Goal: Task Accomplishment & Management: Complete application form

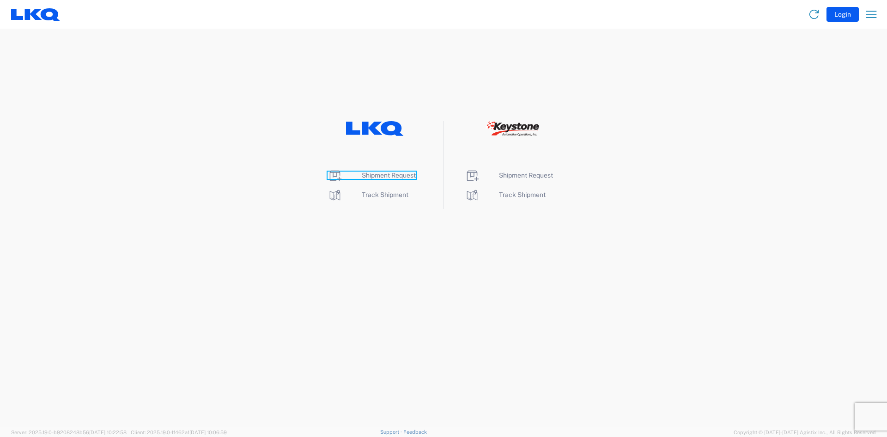
click at [377, 173] on span "Shipment Request" at bounding box center [389, 174] width 54 height 7
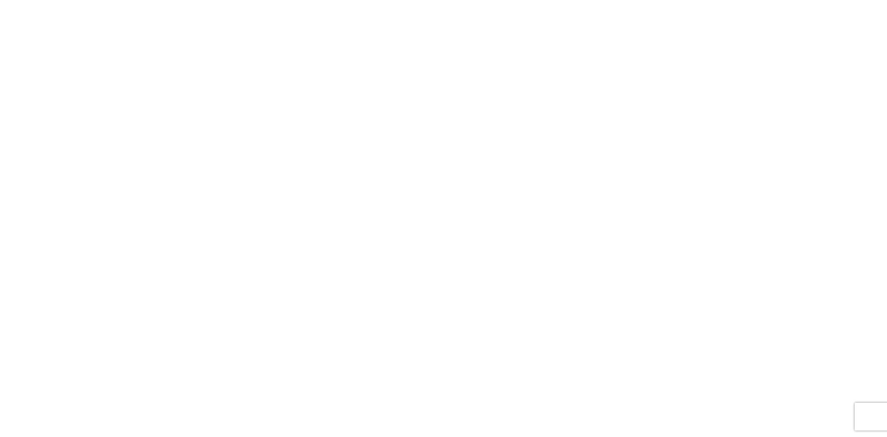
select select "FULL"
select select "LBS"
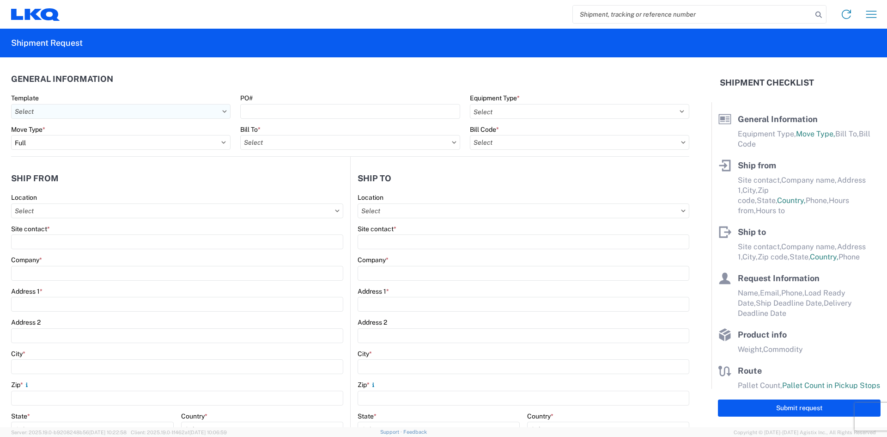
click at [221, 113] on input "text" at bounding box center [121, 111] width 220 height 15
click at [236, 176] on header "Ship from" at bounding box center [180, 178] width 339 height 21
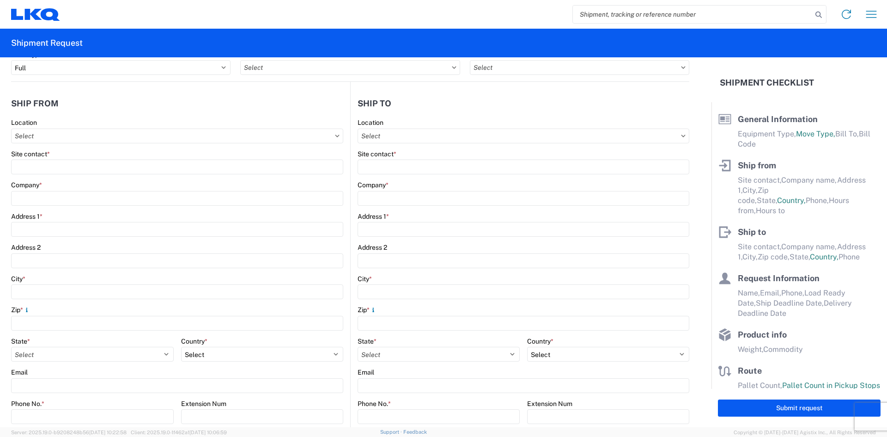
scroll to position [92, 0]
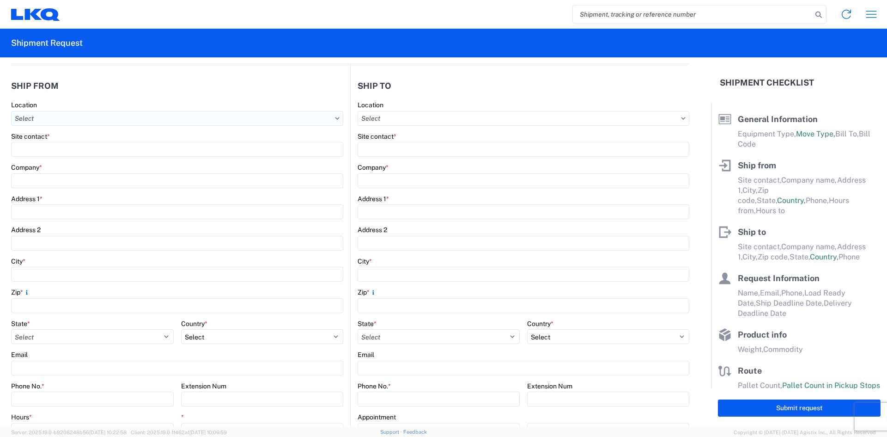
click at [196, 121] on input "text" at bounding box center [177, 118] width 332 height 15
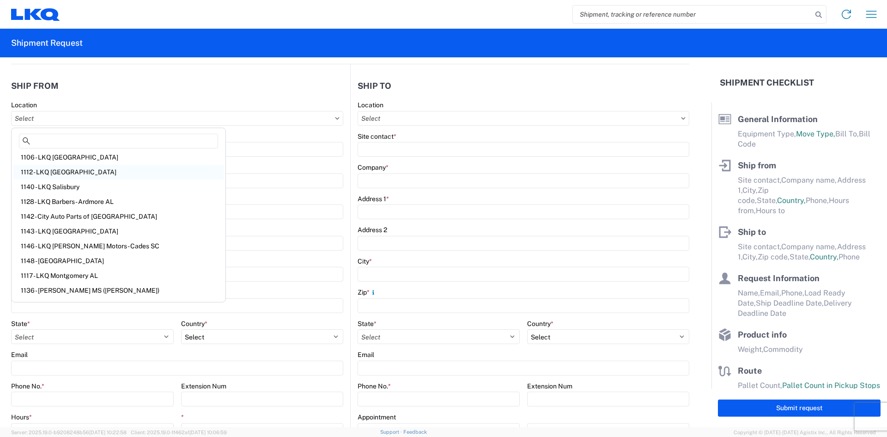
scroll to position [0, 0]
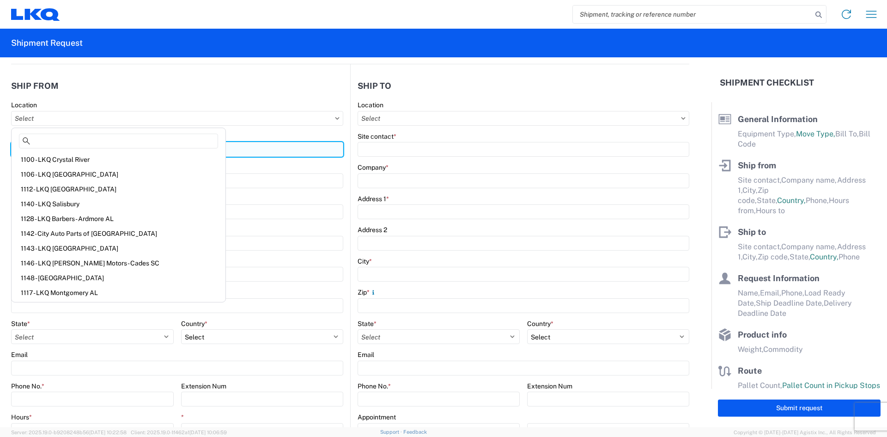
click at [219, 152] on input "Site contact *" at bounding box center [177, 149] width 332 height 15
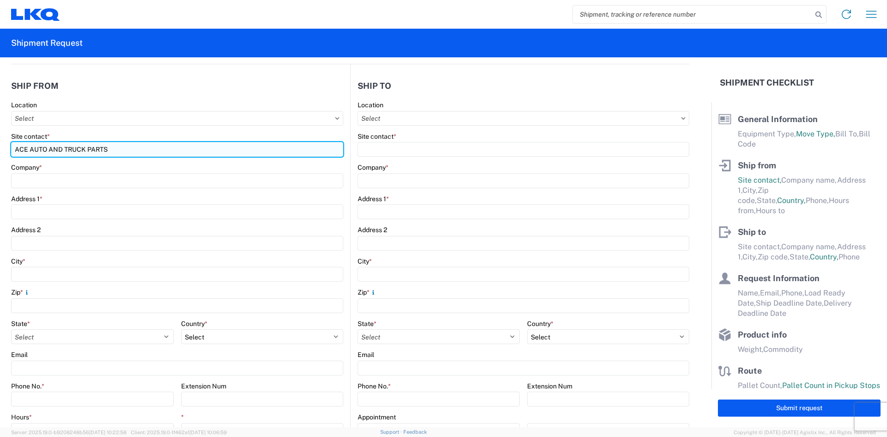
type input "ACE AUTO AND TRUCK PARTS"
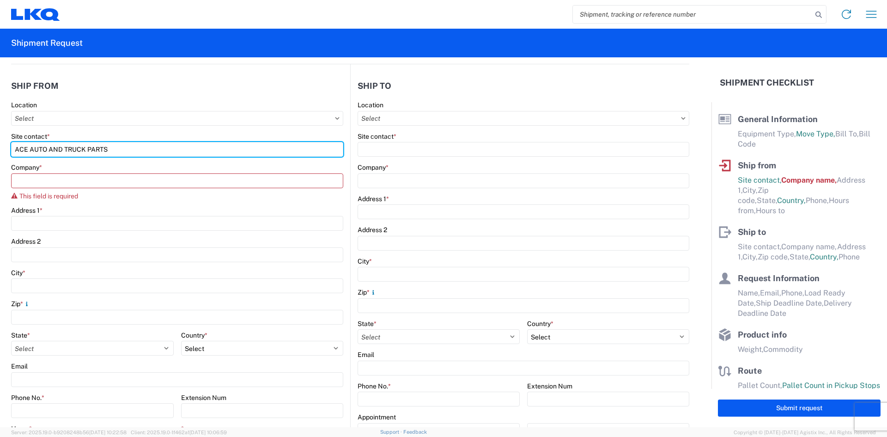
drag, startPoint x: 116, startPoint y: 149, endPoint x: -1, endPoint y: 143, distance: 117.1
click at [0, 143] on html "Home Shipment request Shipment tracking Shipment Request General Information Te…" at bounding box center [443, 218] width 887 height 437
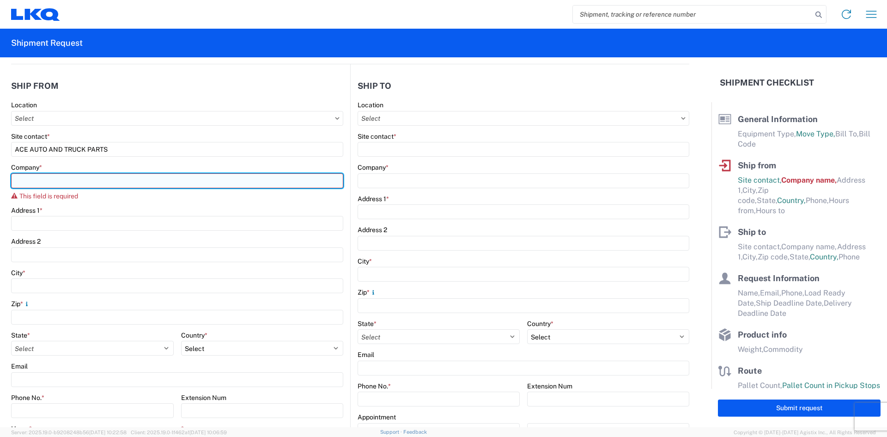
click at [50, 184] on input "Company *" at bounding box center [177, 180] width 332 height 15
paste input "ACE AUTO AND TRUCK PARTS"
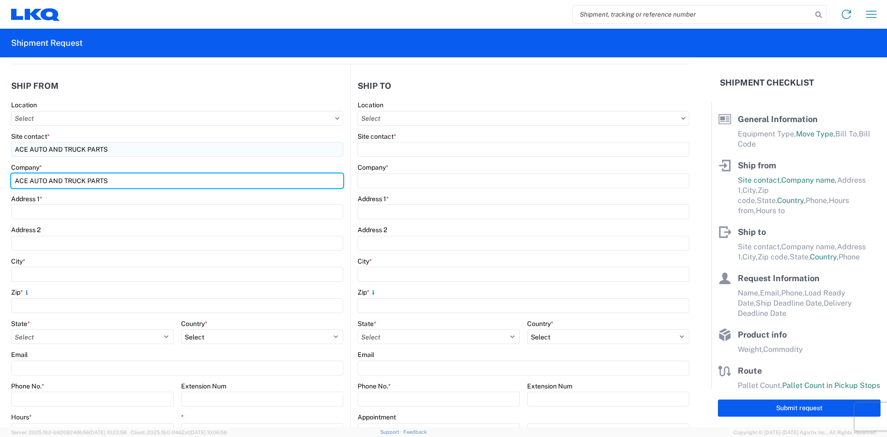
type input "ACE AUTO AND TRUCK PARTS"
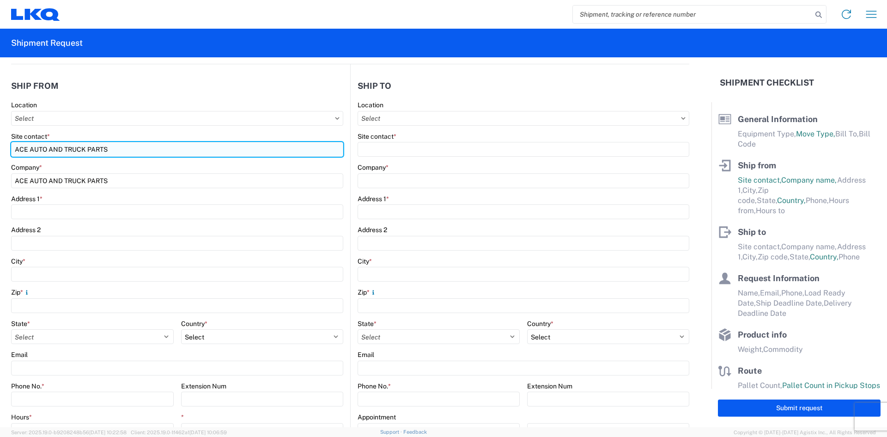
drag, startPoint x: 112, startPoint y: 150, endPoint x: 14, endPoint y: 144, distance: 98.1
click at [14, 144] on input "ACE AUTO AND TRUCK PARTS" at bounding box center [177, 149] width 332 height 15
type input "[PERSON_NAME]/[PERSON_NAME]"
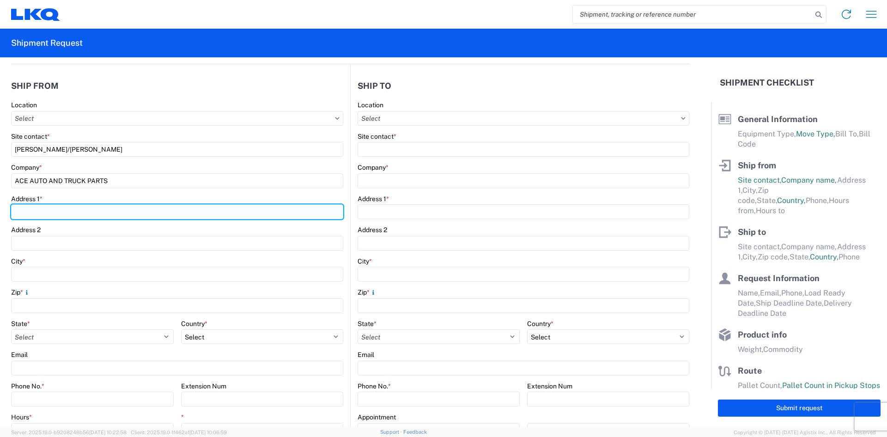
click at [63, 210] on input "Address 1 *" at bounding box center [177, 211] width 332 height 15
type input "[STREET_ADDRESS]"
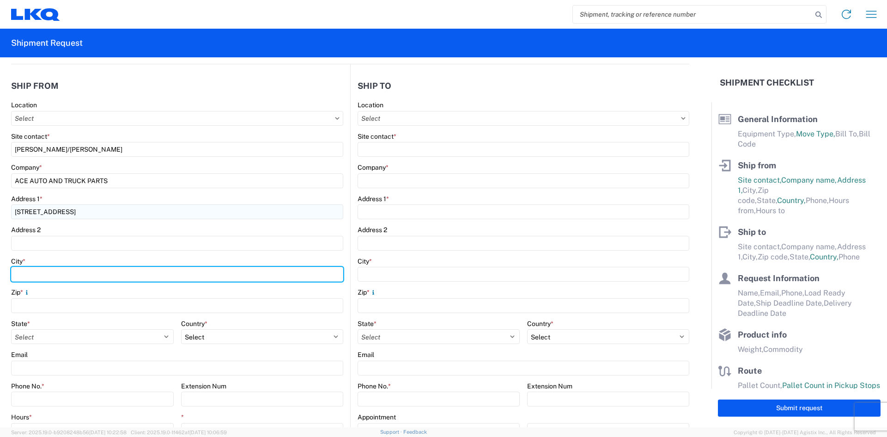
type input "E"
type input "Bensalem"
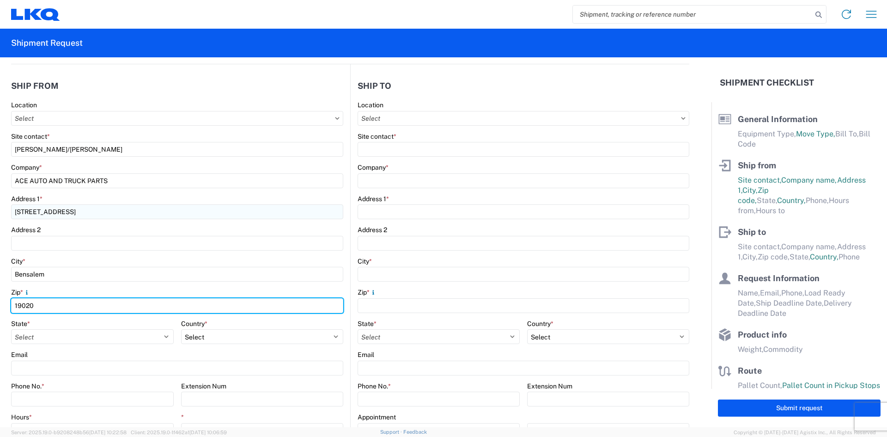
type input "19020"
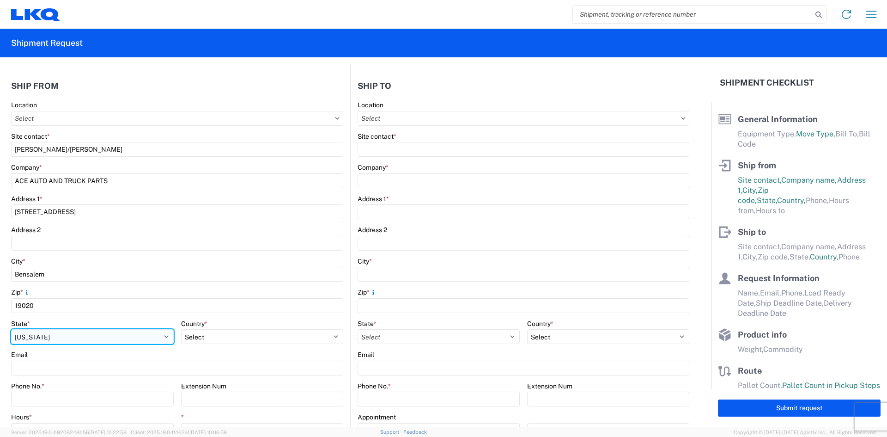
click at [152, 338] on select "Select [US_STATE] [US_STATE] [US_STATE] [US_STATE] Armed Forces Americas Armed …" at bounding box center [92, 336] width 163 height 15
select select "PA"
click at [11, 329] on select "Select [US_STATE] [US_STATE] [US_STATE] [US_STATE] Armed Forces Americas Armed …" at bounding box center [92, 336] width 163 height 15
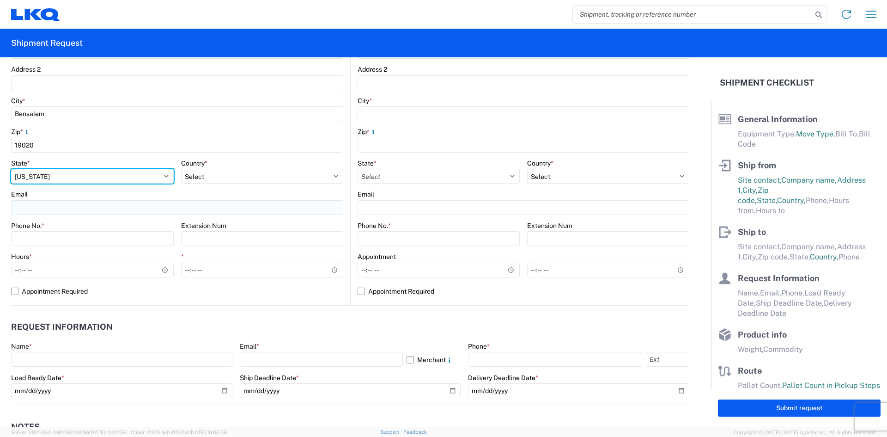
scroll to position [277, 0]
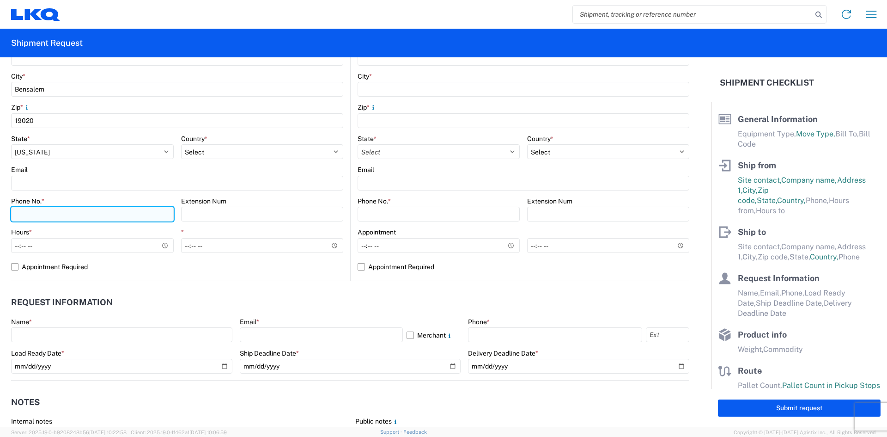
click at [48, 217] on input "Phone No. *" at bounding box center [92, 214] width 163 height 15
type input "[PHONE_NUMBER]"
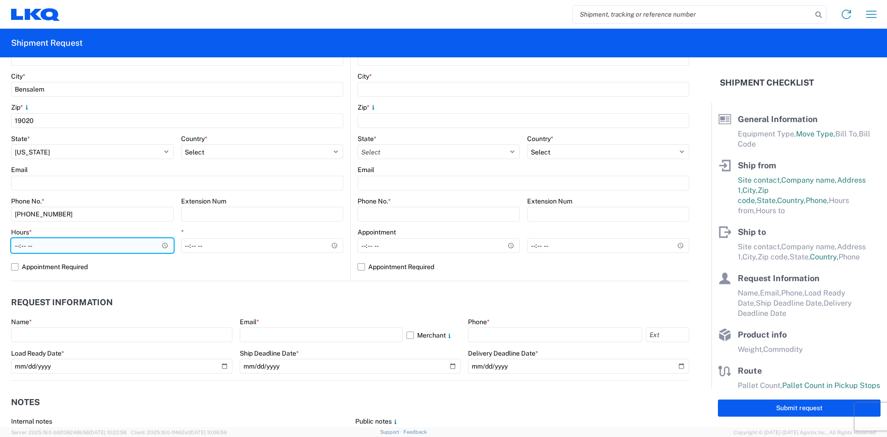
click at [146, 246] on input "Hours *" at bounding box center [92, 245] width 163 height 15
click at [163, 245] on input "Hours *" at bounding box center [92, 245] width 163 height 15
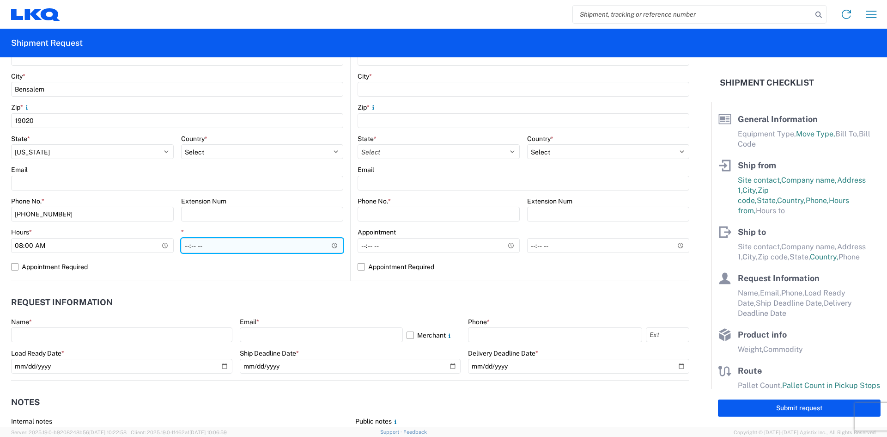
type input "08:00"
click at [313, 245] on input "*" at bounding box center [262, 245] width 163 height 15
type input "15:00"
click at [211, 287] on agx-request-info "Request Information Name * Email * Merchant Phone * Load Ready Date * Ship Dead…" at bounding box center [350, 330] width 678 height 99
click at [14, 265] on label "Appointment Required" at bounding box center [177, 266] width 332 height 15
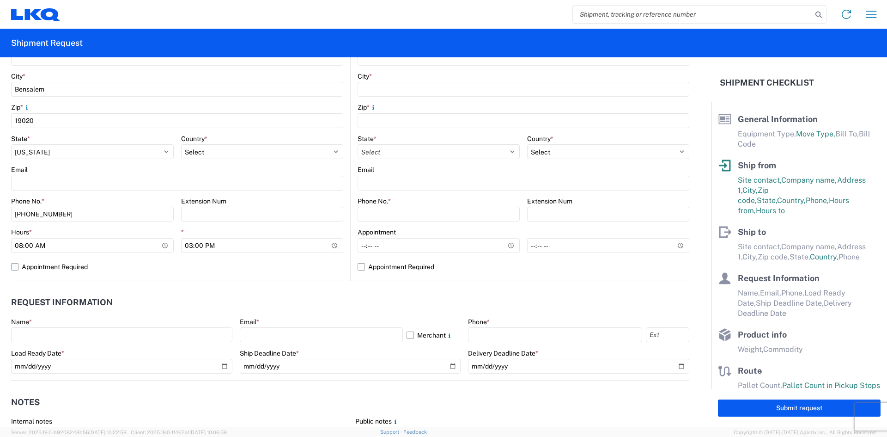
click at [0, 0] on input "Appointment Required" at bounding box center [0, 0] width 0 height 0
select select "US"
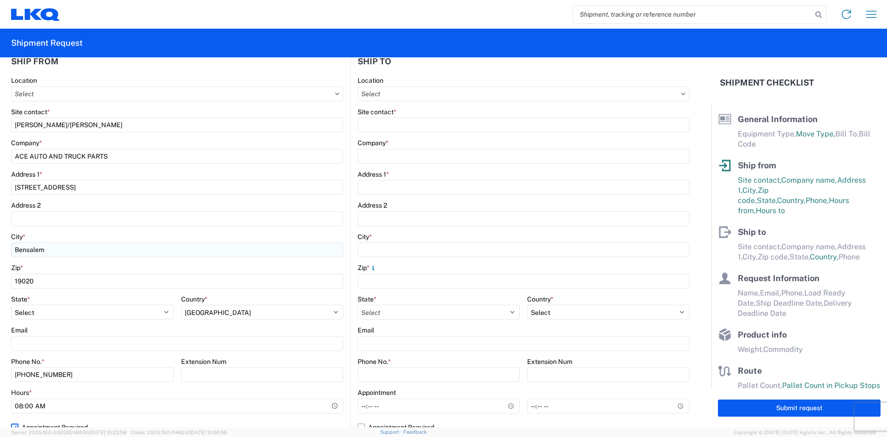
scroll to position [92, 0]
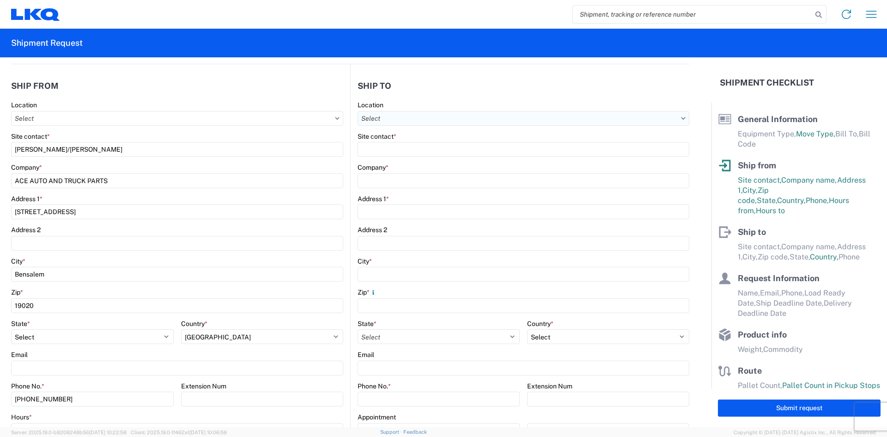
click at [389, 120] on input "text" at bounding box center [524, 118] width 332 height 15
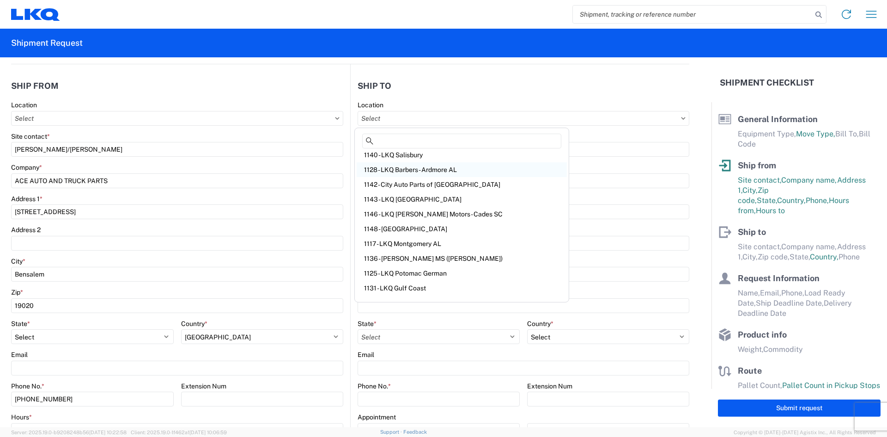
scroll to position [0, 0]
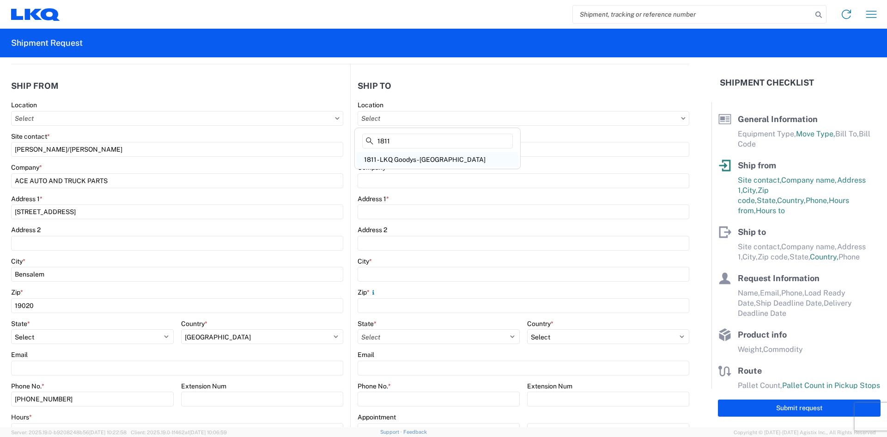
type input "1811"
click at [409, 163] on div "1811 - LKQ Goodys - [GEOGRAPHIC_DATA]" at bounding box center [438, 159] width 162 height 15
type input "1811 - LKQ Goodys - [GEOGRAPHIC_DATA]"
type input "LKQ Corporation"
type input "[STREET_ADDRESS][PERSON_NAME]"
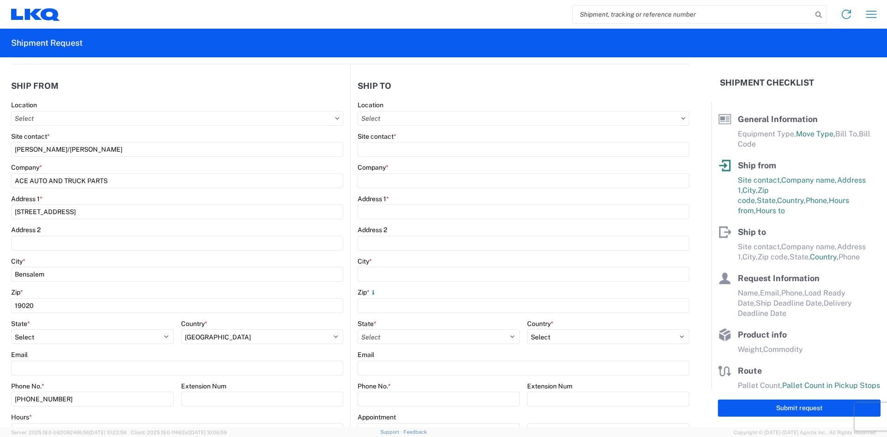
type input "[GEOGRAPHIC_DATA]"
type input "43612"
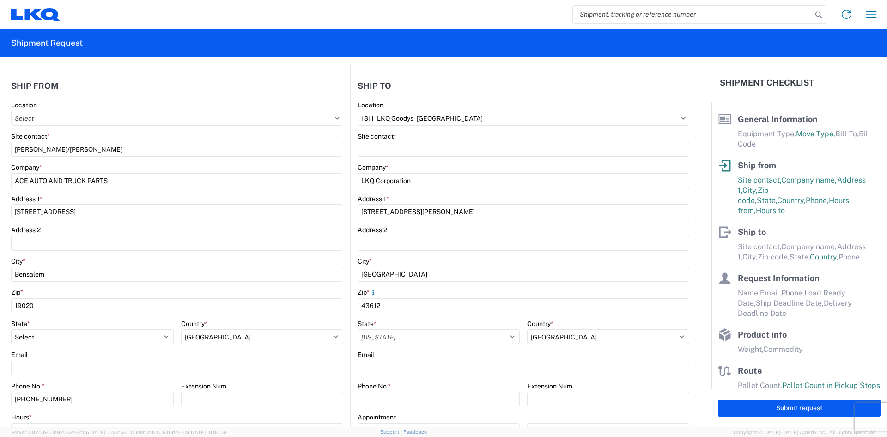
select select "US"
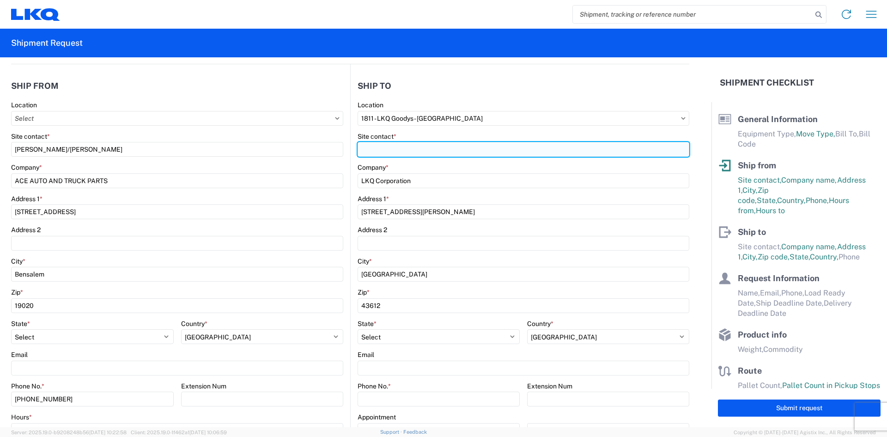
click at [409, 154] on input "Site contact *" at bounding box center [524, 149] width 332 height 15
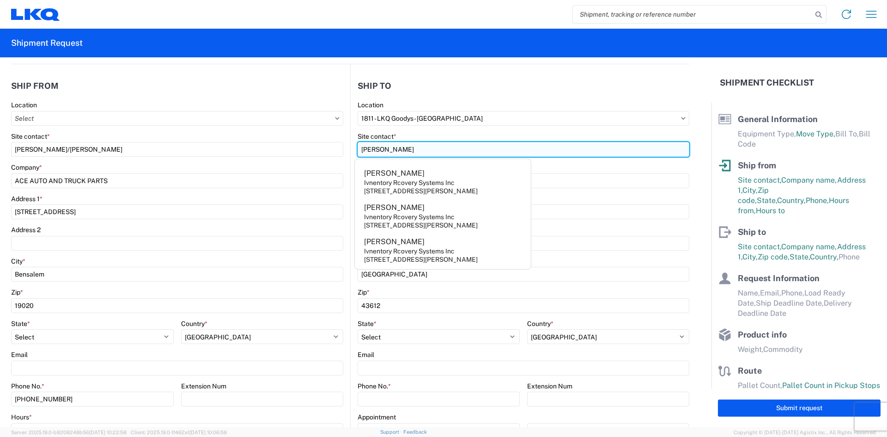
type input "[PERSON_NAME]"
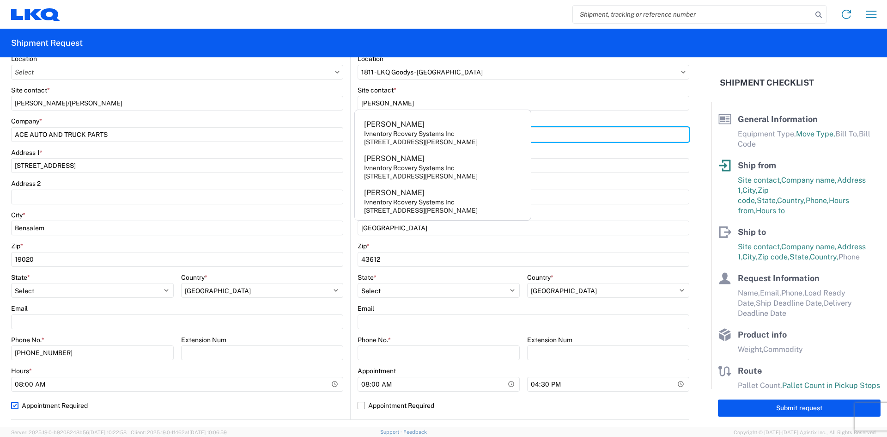
scroll to position [185, 0]
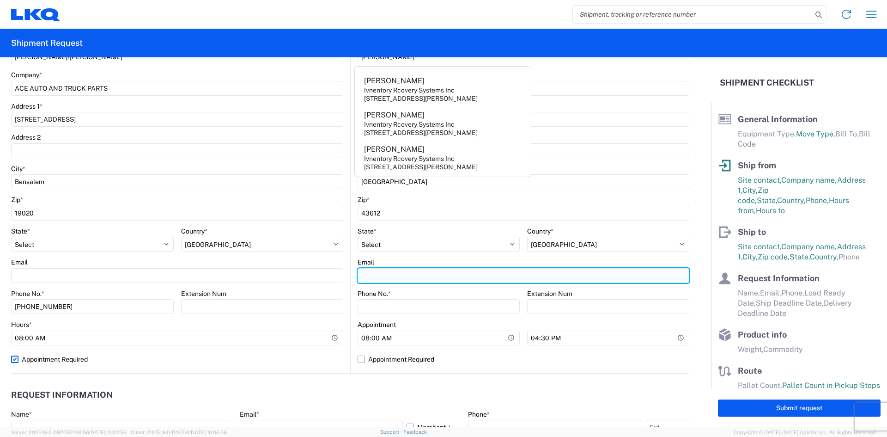
click at [429, 274] on input "Email" at bounding box center [524, 275] width 332 height 15
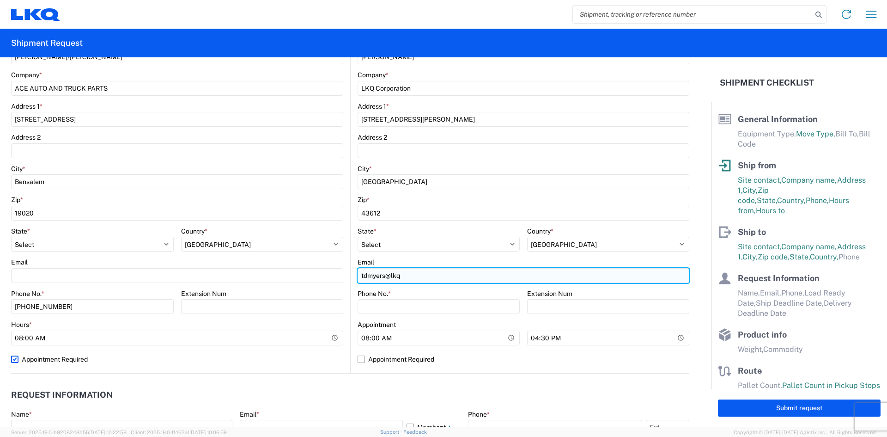
click at [405, 277] on input "tdmyers@lkq" at bounding box center [524, 275] width 332 height 15
type input "[EMAIL_ADDRESS][DOMAIN_NAME]"
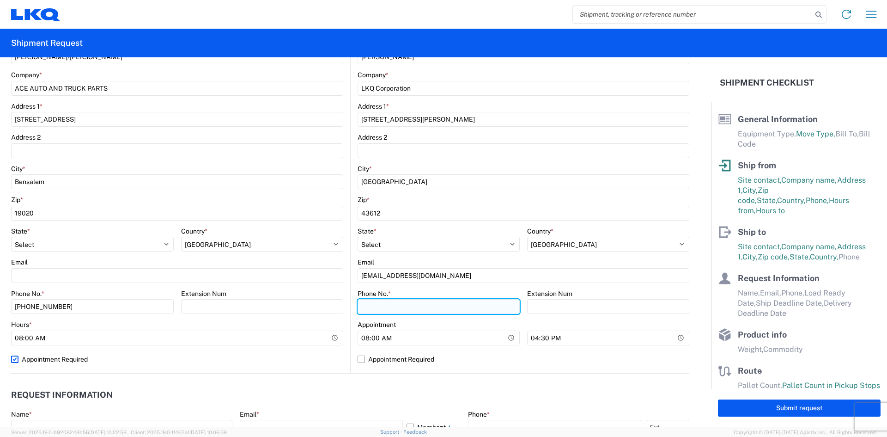
click at [410, 305] on input "Phone No. *" at bounding box center [439, 306] width 162 height 15
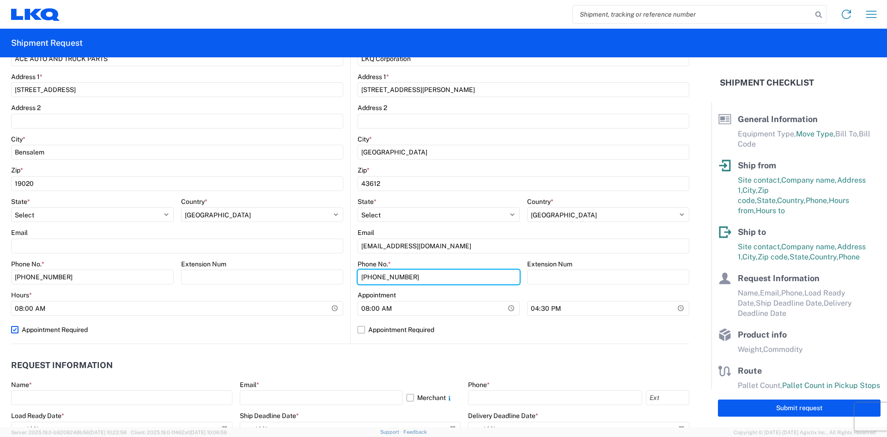
scroll to position [231, 0]
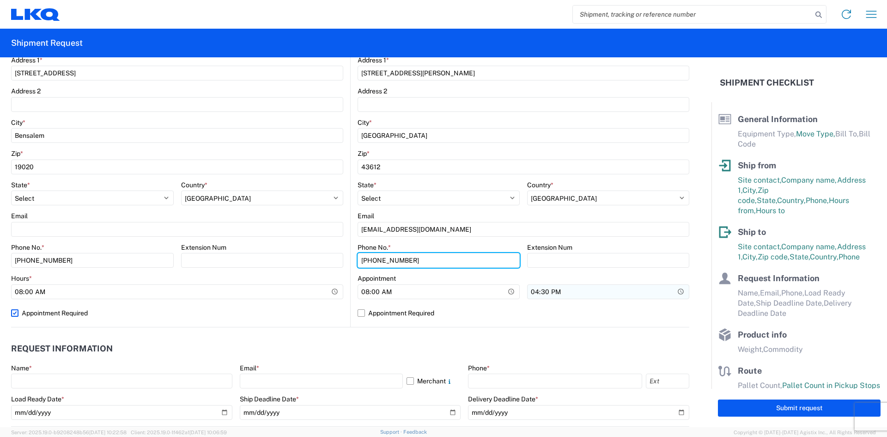
type input "[PHONE_NUMBER]"
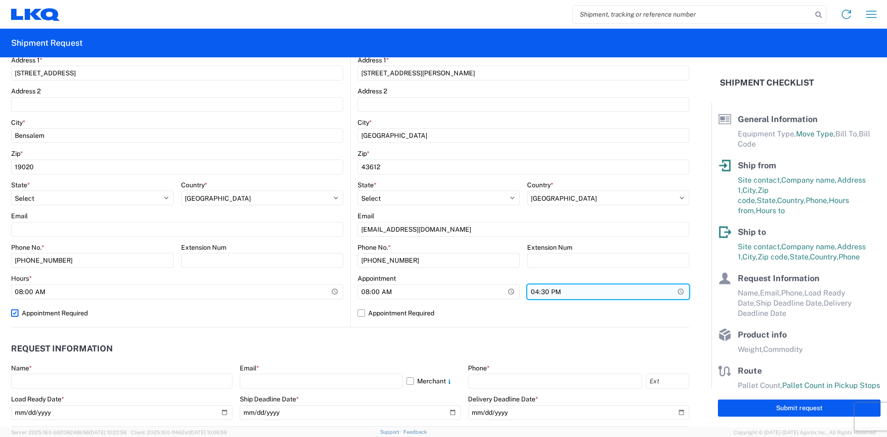
click at [543, 295] on input "16:30" at bounding box center [608, 291] width 162 height 15
click at [531, 293] on input "16:30" at bounding box center [608, 291] width 162 height 15
type input "15:00"
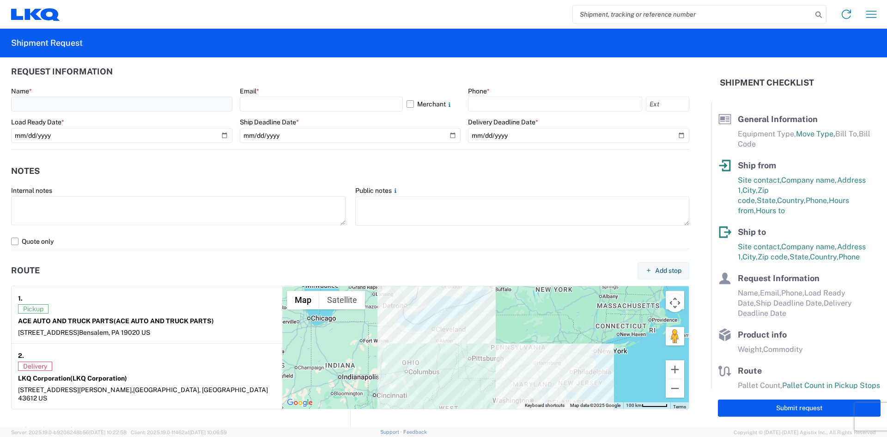
scroll to position [508, 0]
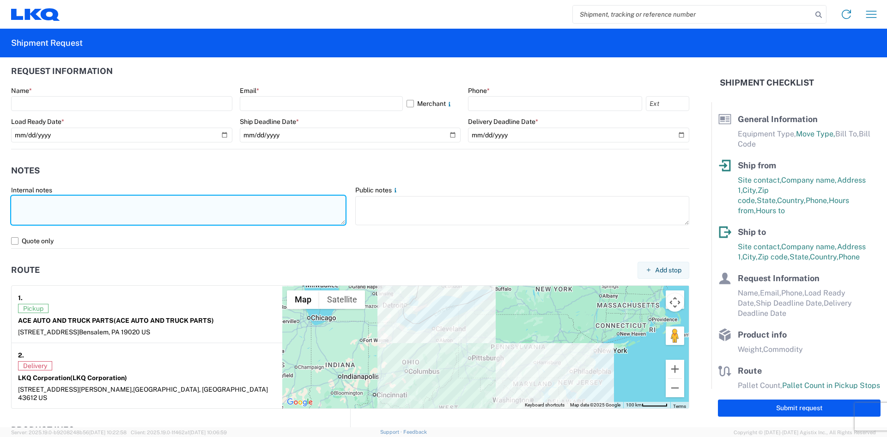
click at [177, 208] on textarea at bounding box center [178, 209] width 335 height 29
click at [92, 202] on textarea "Please call Ace Auto to schelude" at bounding box center [178, 209] width 335 height 29
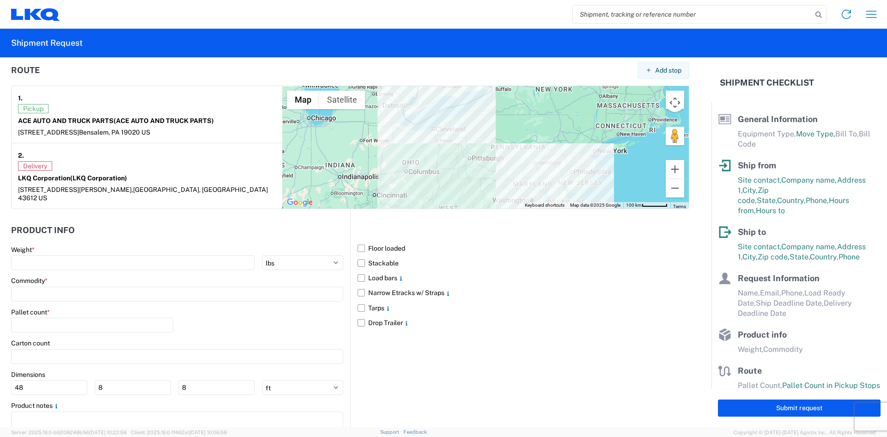
scroll to position [739, 0]
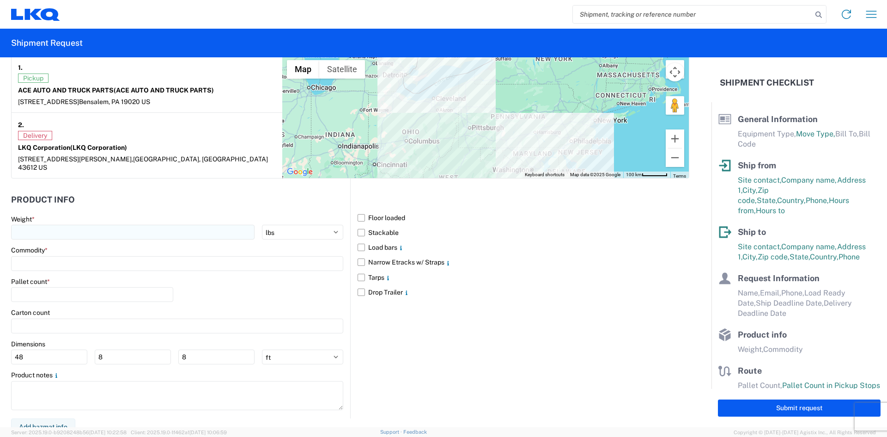
type textarea "Please call Ace Auto to schedule pick up time. [PERSON_NAME]/[PERSON_NAME] [PHO…"
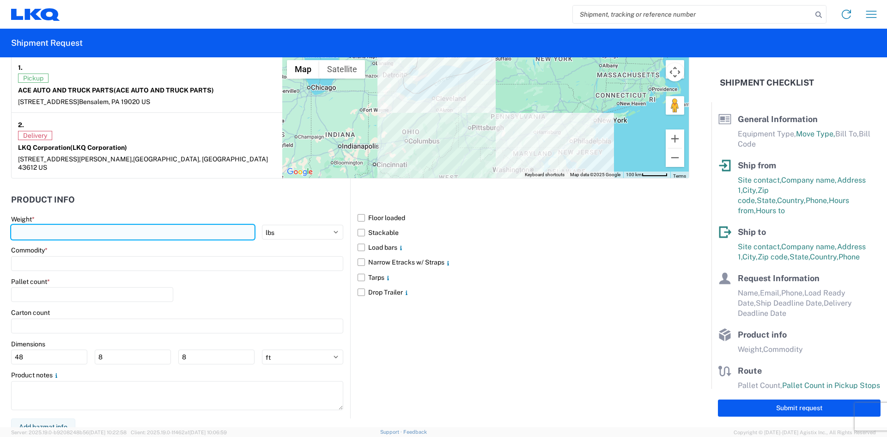
click at [153, 226] on input "number" at bounding box center [133, 232] width 244 height 15
type input "45000"
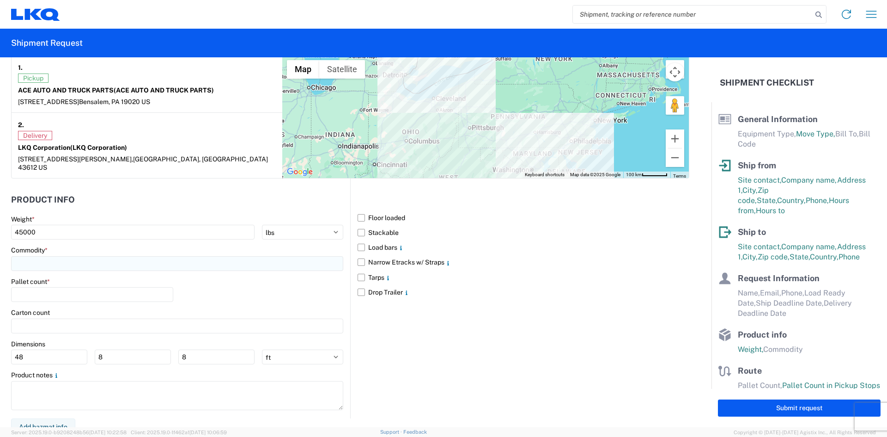
click at [85, 256] on input at bounding box center [177, 263] width 332 height 15
type input "t"
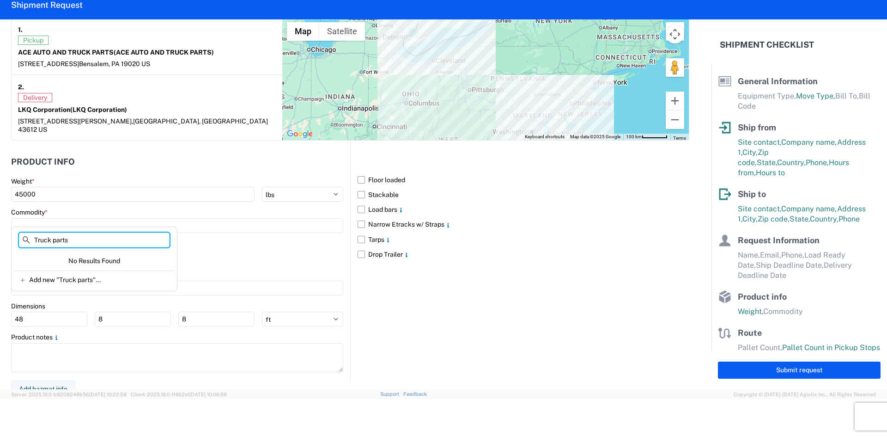
drag, startPoint x: 78, startPoint y: 241, endPoint x: 24, endPoint y: 237, distance: 54.7
click at [24, 237] on div "Truck parts" at bounding box center [94, 241] width 162 height 18
type input "u"
click at [232, 256] on div "Pallet count *" at bounding box center [177, 254] width 332 height 31
click at [84, 219] on input at bounding box center [177, 225] width 332 height 15
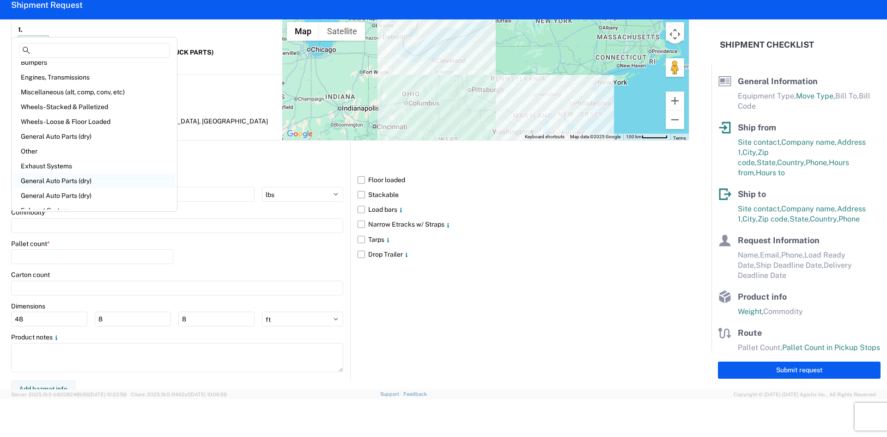
scroll to position [0, 0]
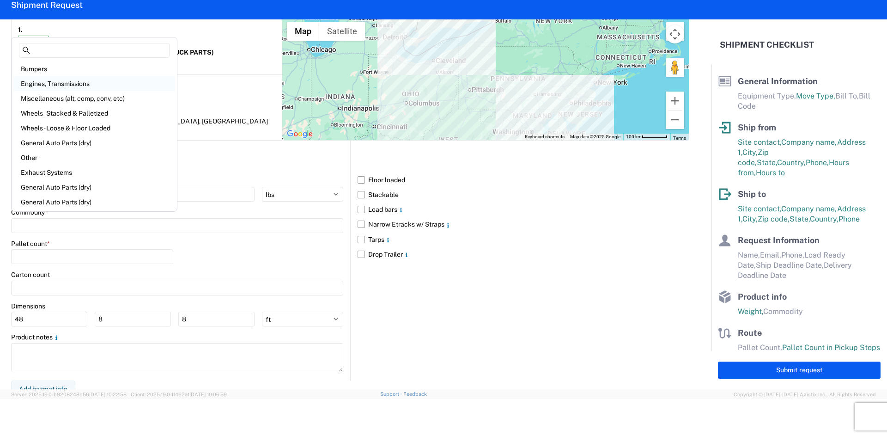
click at [85, 87] on div "Engines, Transmissions" at bounding box center [94, 83] width 162 height 15
type input "Engines, Transmissions"
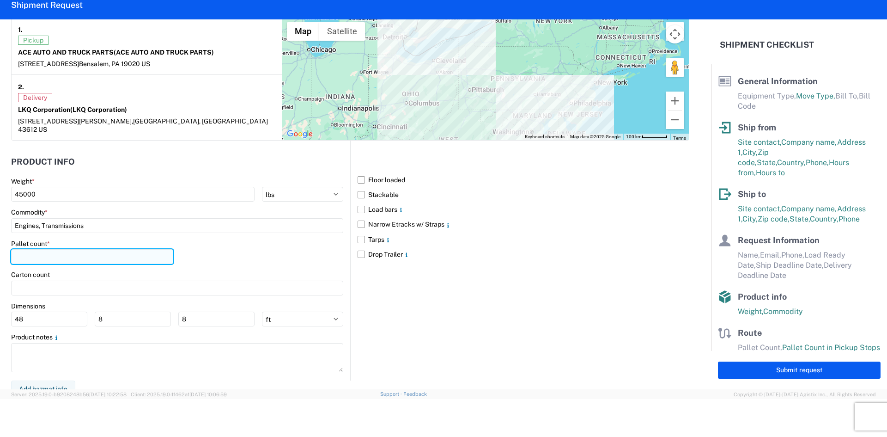
click at [110, 249] on input "number" at bounding box center [92, 256] width 162 height 15
type input "23"
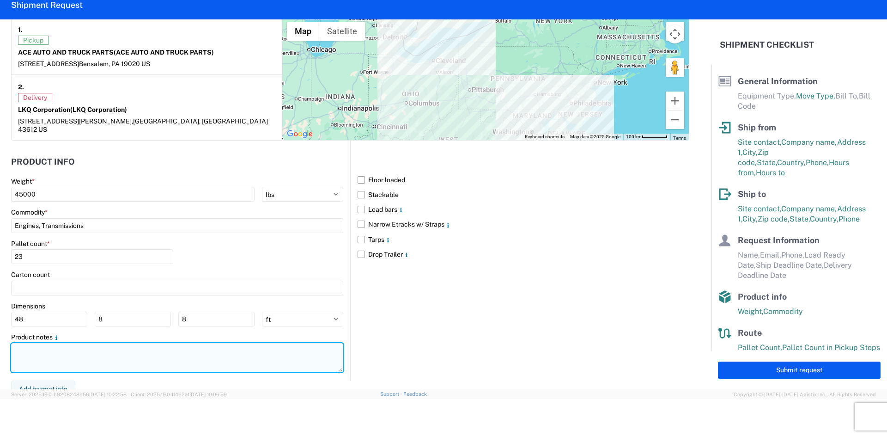
click at [232, 352] on textarea at bounding box center [177, 357] width 332 height 29
type textarea "USED TRUCK PARTS"
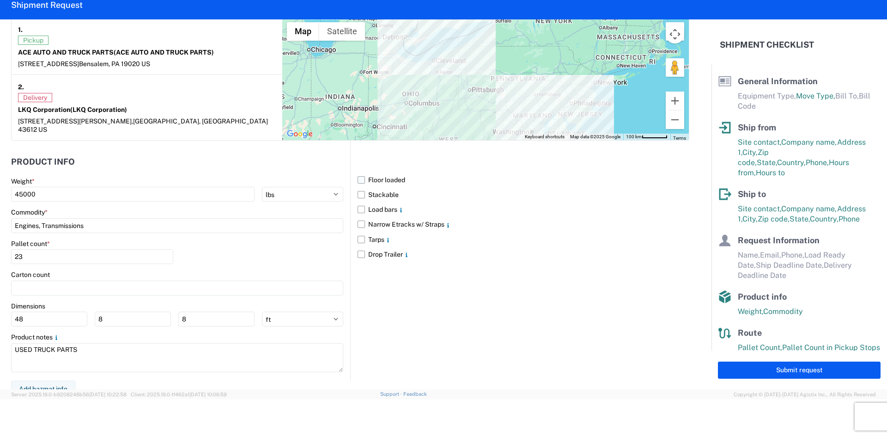
click at [358, 172] on label "Floor loaded" at bounding box center [524, 179] width 332 height 15
click at [0, 0] on input "Floor loaded" at bounding box center [0, 0] width 0 height 0
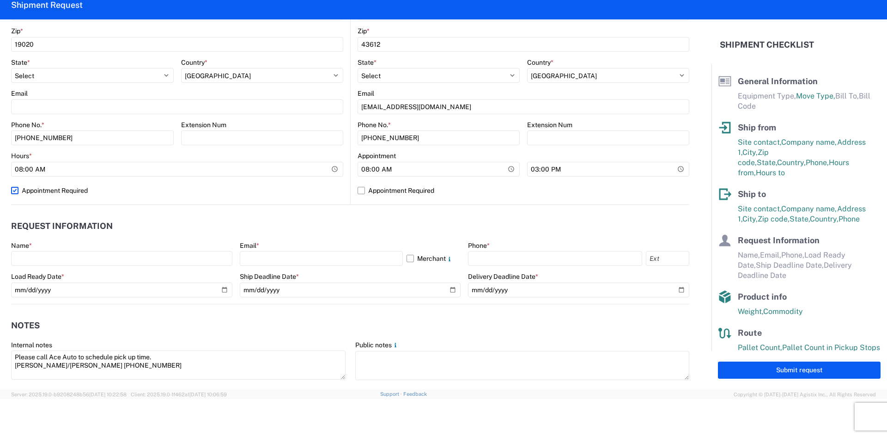
scroll to position [324, 0]
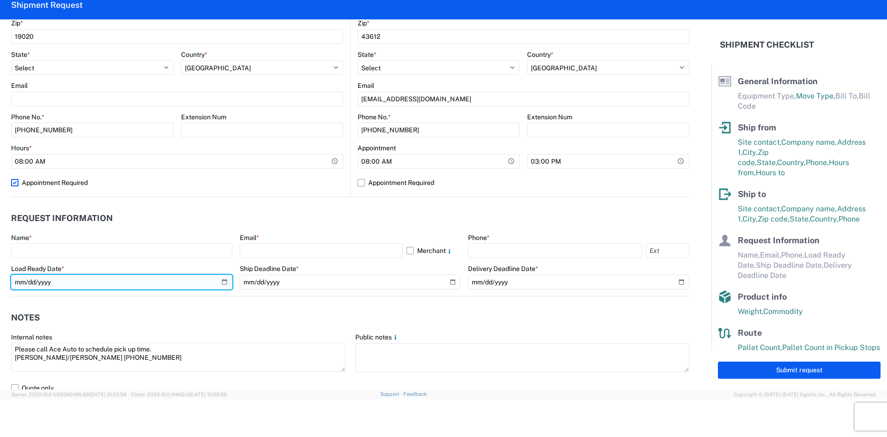
click at [202, 284] on input "date" at bounding box center [121, 282] width 221 height 15
click at [221, 283] on input "date" at bounding box center [121, 282] width 221 height 15
type input "[DATE]"
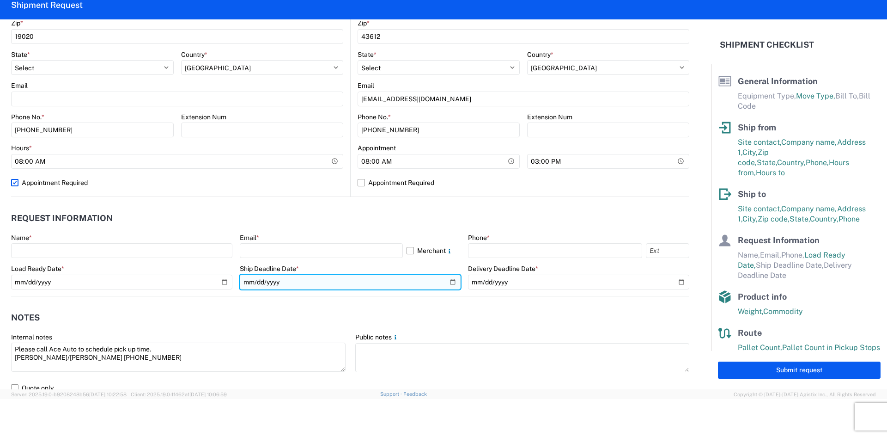
click at [448, 280] on input "date" at bounding box center [350, 282] width 221 height 15
type input "[DATE]"
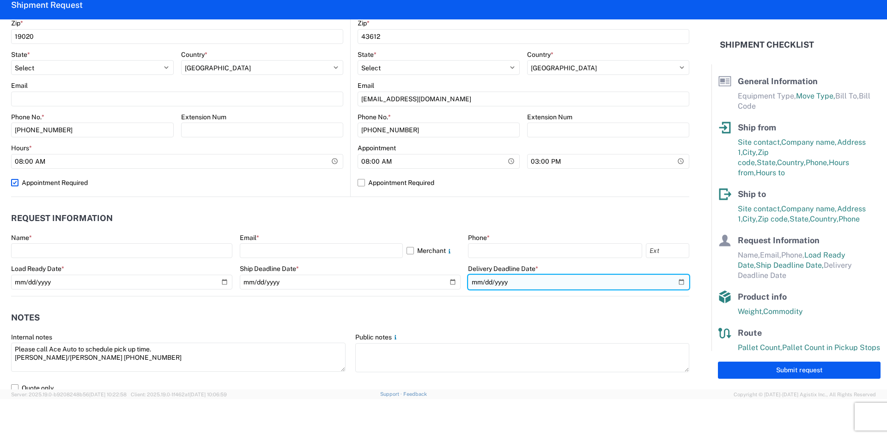
click at [675, 280] on input "date" at bounding box center [578, 282] width 221 height 15
type input "[DATE]"
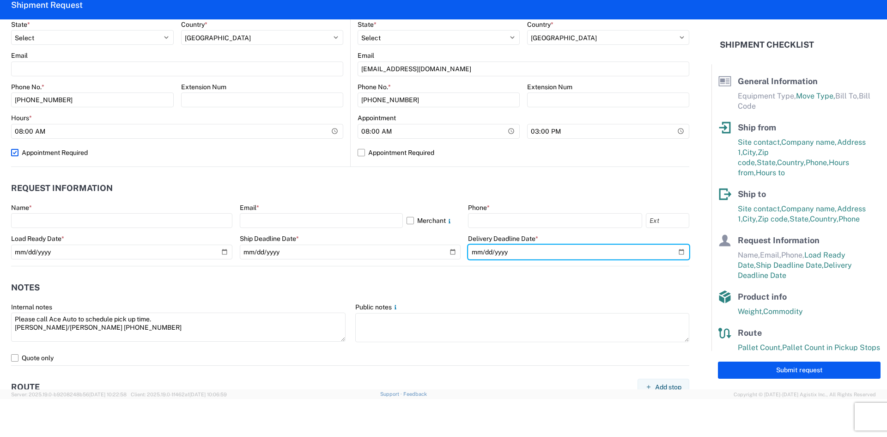
scroll to position [370, 0]
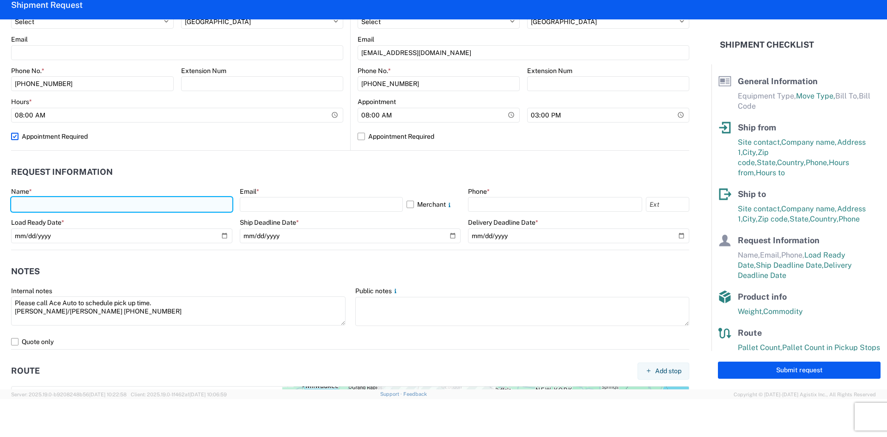
click at [112, 203] on input "text" at bounding box center [121, 204] width 221 height 15
type input "[PERSON_NAME]"
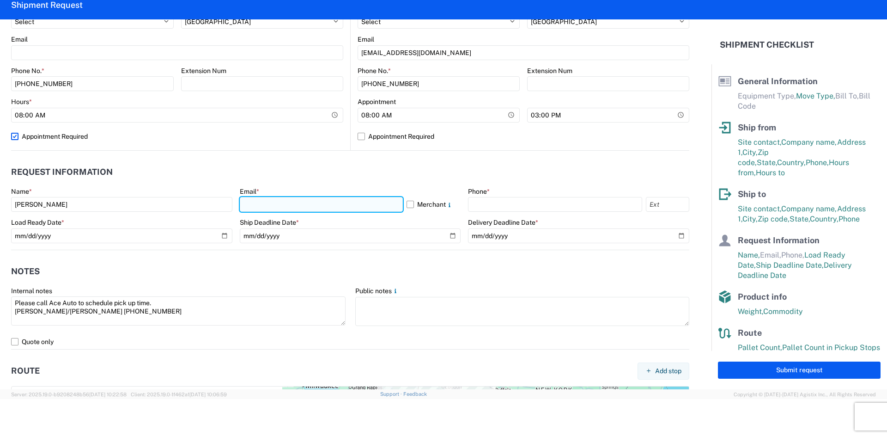
click at [265, 209] on input "text" at bounding box center [321, 204] width 163 height 15
type input "[EMAIL_ADDRESS][DOMAIN_NAME]"
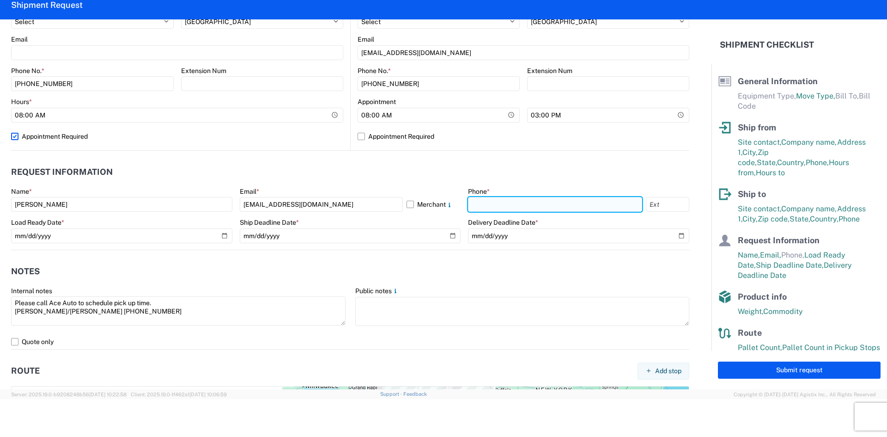
click at [497, 209] on input "text" at bounding box center [555, 204] width 174 height 15
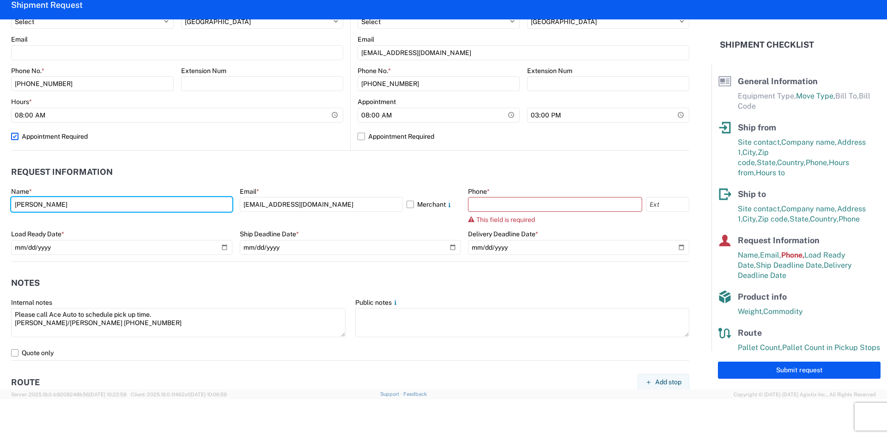
drag, startPoint x: 107, startPoint y: 203, endPoint x: -27, endPoint y: 198, distance: 134.6
click at [0, 198] on html "Home Shipment request Shipment tracking Shipment Request General Information Te…" at bounding box center [443, 218] width 887 height 437
type input "t"
type input "[PERSON_NAME]"
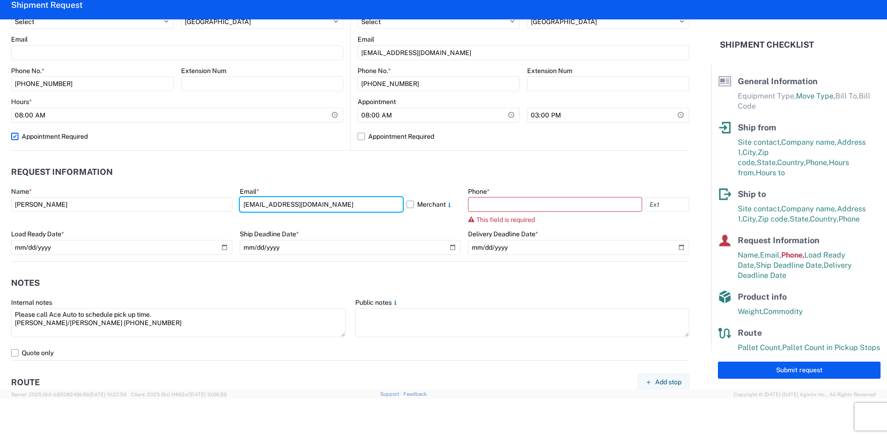
type input "[EMAIL_ADDRESS][DOMAIN_NAME]"
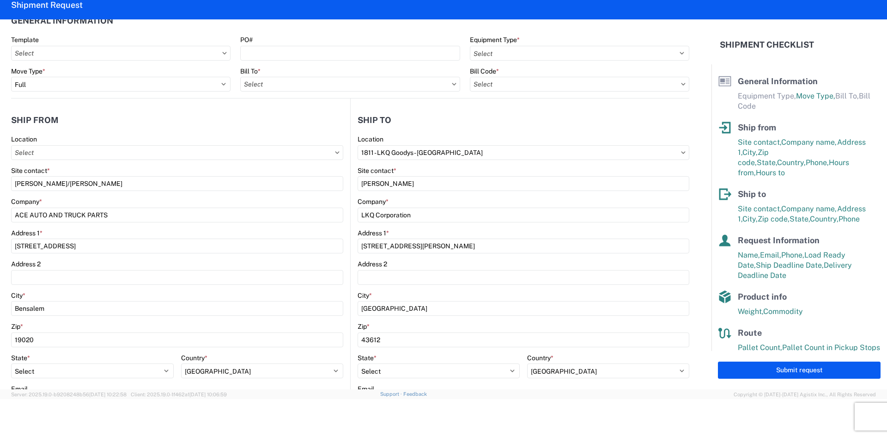
scroll to position [0, 0]
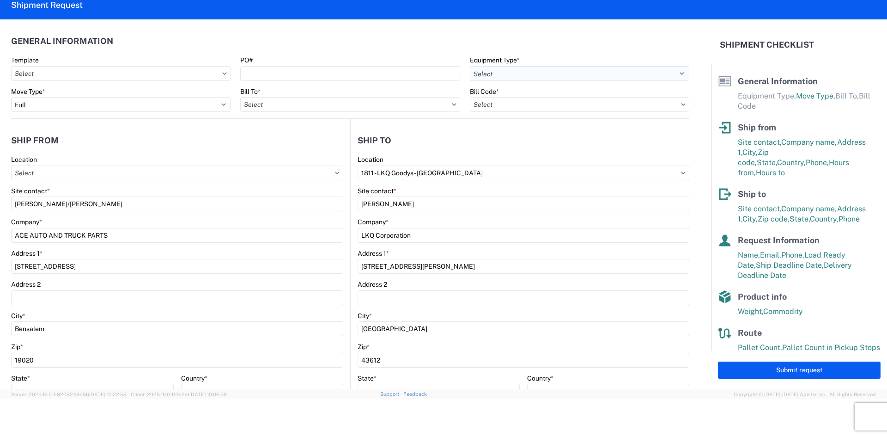
type input "[PHONE_NUMBER]"
click at [505, 73] on select "Select 53’ Dry Van Flatbed Dropdeck (van) Lowboy (flatbed) Rail" at bounding box center [580, 73] width 220 height 15
select select "STDV"
click at [470, 66] on select "Select 53’ Dry Van Flatbed Dropdeck (van) Lowboy (flatbed) Rail" at bounding box center [580, 73] width 220 height 15
click at [270, 108] on input "text" at bounding box center [350, 104] width 220 height 15
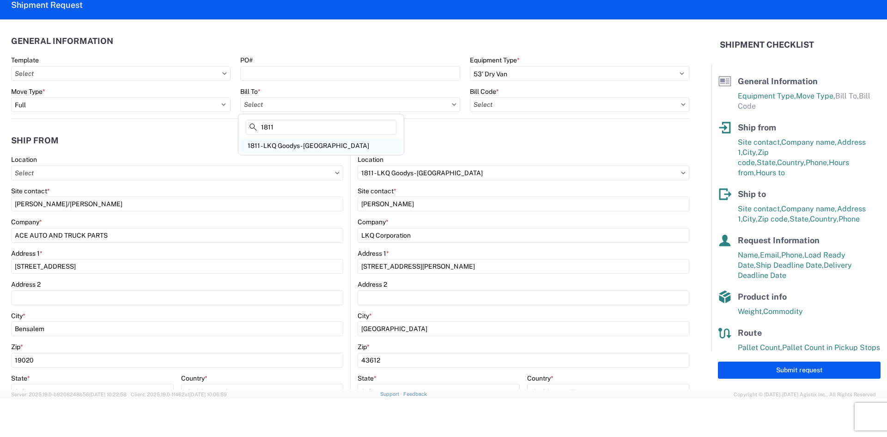
type input "1811"
click at [289, 142] on div "1811 - LKQ Goodys - [GEOGRAPHIC_DATA]" at bounding box center [321, 145] width 162 height 15
type input "1811 - LKQ Goodys - [GEOGRAPHIC_DATA]"
click at [488, 108] on input "text" at bounding box center [580, 104] width 220 height 15
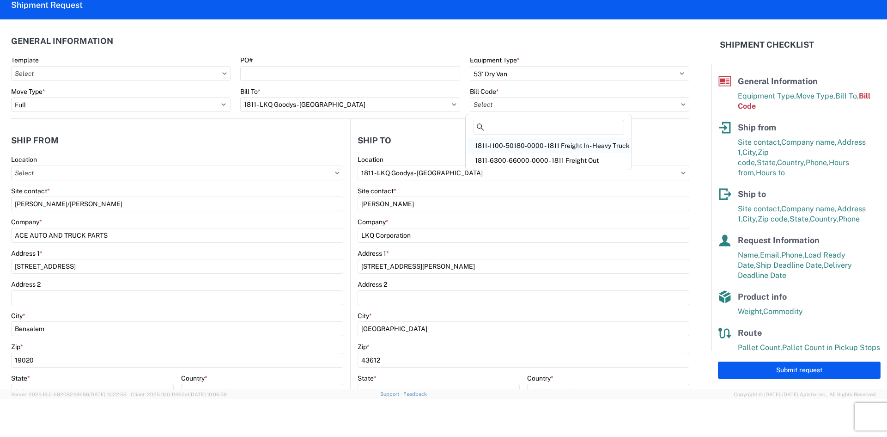
click at [505, 144] on div "1811-1100-50180-0000 - 1811 Freight In - Heavy Truck" at bounding box center [549, 145] width 162 height 15
type input "1811-1100-50180-0000 - 1811 Freight In - Heavy Truck"
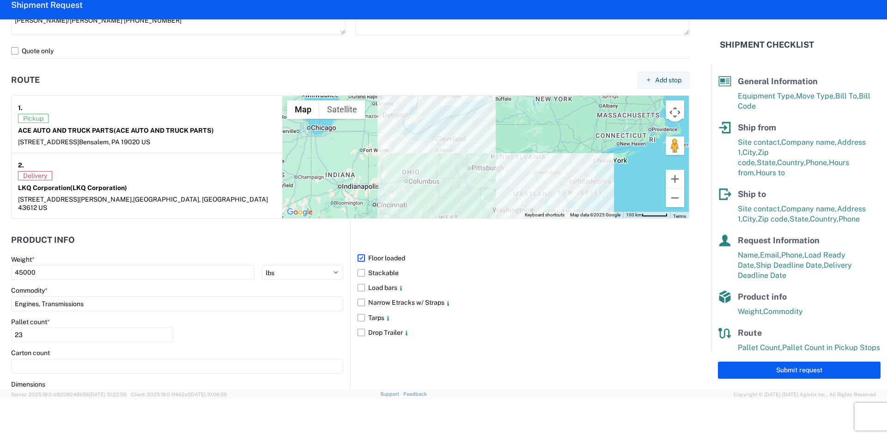
scroll to position [739, 0]
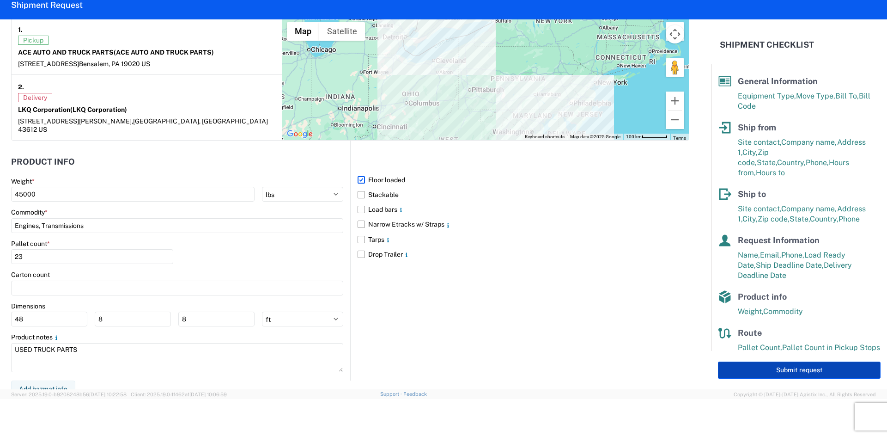
click at [777, 374] on button "Submit request" at bounding box center [799, 369] width 163 height 17
select select "US"
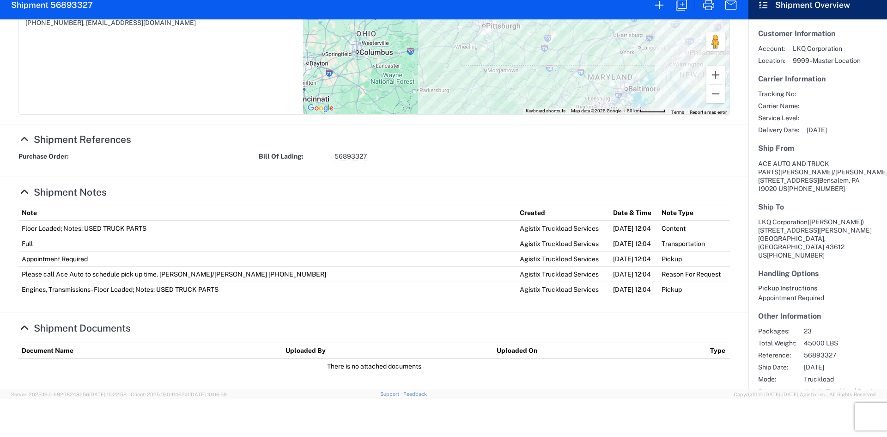
scroll to position [294, 0]
